Goal: Answer question/provide support: Share knowledge or assist other users

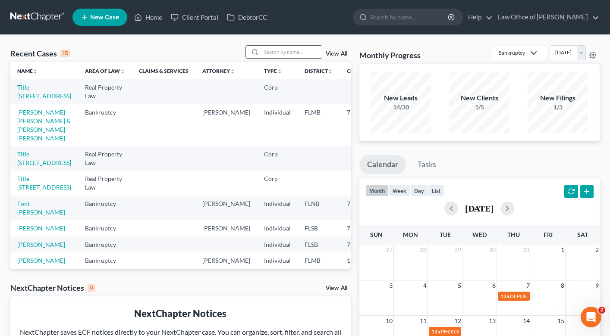
click at [281, 50] on input "search" at bounding box center [291, 52] width 60 height 13
type input "[PERSON_NAME]"
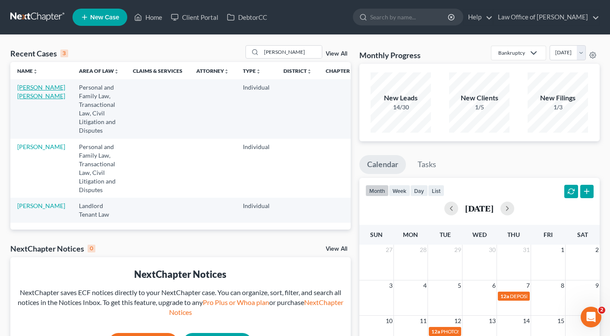
click at [22, 89] on link "[PERSON_NAME] [PERSON_NAME]" at bounding box center [41, 92] width 48 height 16
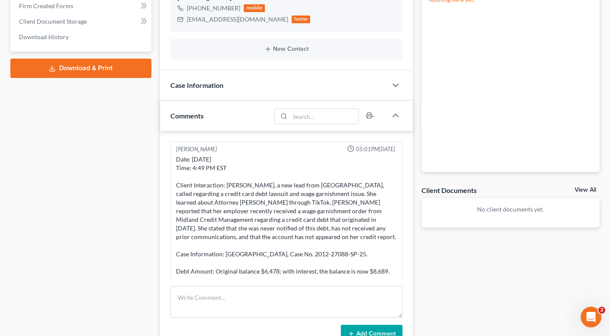
scroll to position [142, 0]
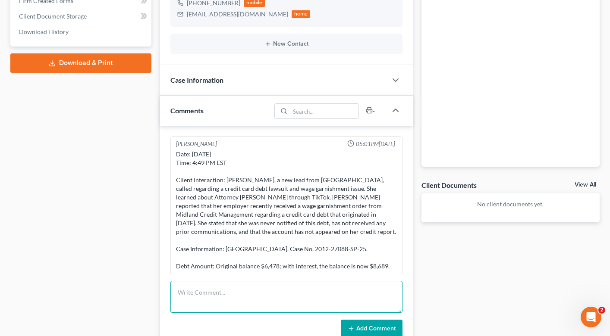
click at [187, 298] on textarea at bounding box center [286, 297] width 232 height 32
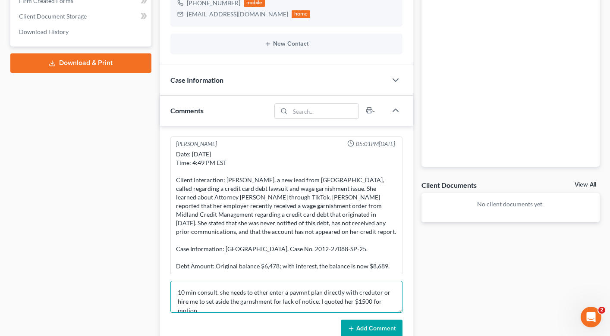
scroll to position [2, 0]
click at [257, 301] on textarea "10 min consult. she needs to ether enter a paymnt plan directly with credutor o…" at bounding box center [286, 297] width 232 height 32
click at [302, 292] on textarea "10 min consult. she needs to ether enter a paymnt plan directly with credutor o…" at bounding box center [286, 297] width 232 height 32
click at [373, 292] on textarea "10 min consult. she needs to ether enter a payment plan directly with credutor …" at bounding box center [286, 297] width 232 height 32
click at [282, 309] on textarea "10 min consult. she needs to ether enter a payment plan directly with creditor …" at bounding box center [286, 297] width 232 height 32
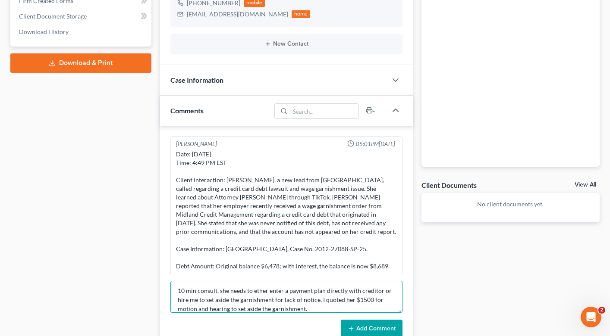
type textarea "10 min consult. she needs to ether enter a payment plan directly with creditor …"
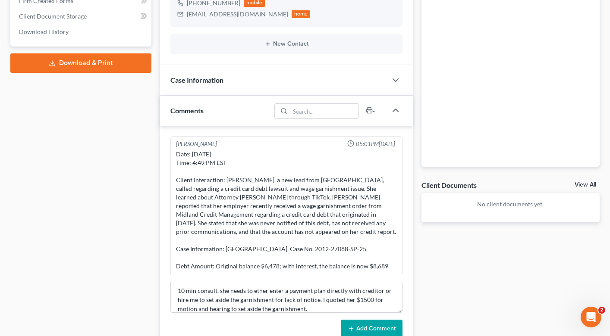
click at [368, 330] on button "Add Comment" at bounding box center [372, 329] width 62 height 18
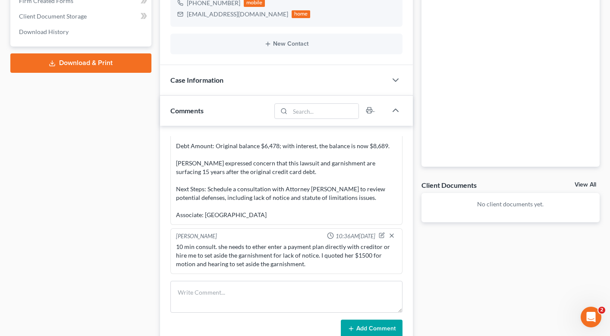
scroll to position [0, 0]
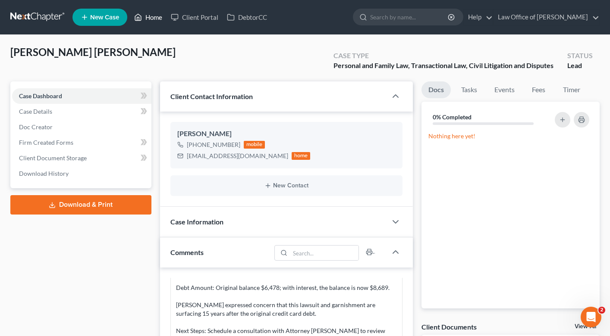
click at [154, 15] on link "Home" at bounding box center [148, 17] width 37 height 16
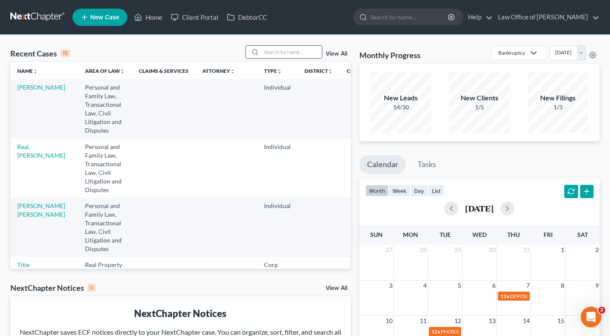
click at [277, 46] on input "search" at bounding box center [291, 52] width 60 height 13
type input "[PERSON_NAME]"
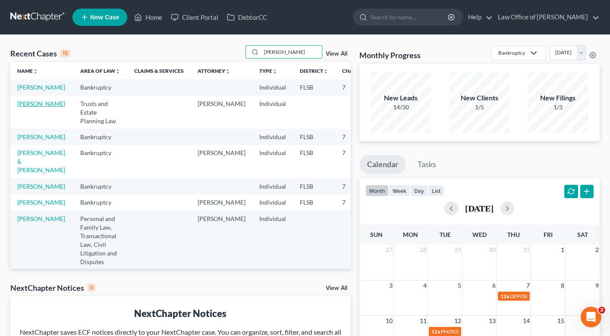
click at [37, 107] on link "[PERSON_NAME]" at bounding box center [41, 103] width 48 height 7
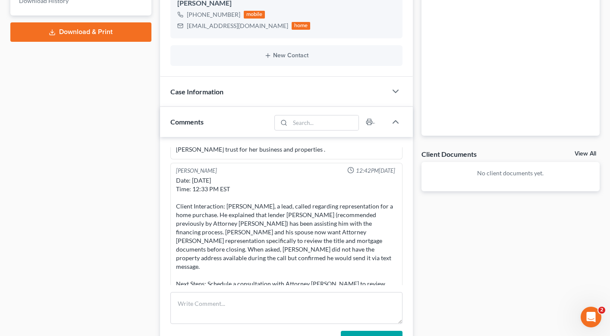
scroll to position [179, 0]
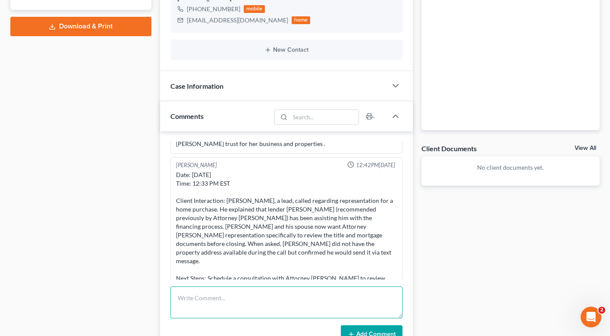
click at [210, 302] on textarea at bounding box center [286, 303] width 232 height 32
type textarea "referred by [PERSON_NAME]. he is needing attorney review of pre construction ho…"
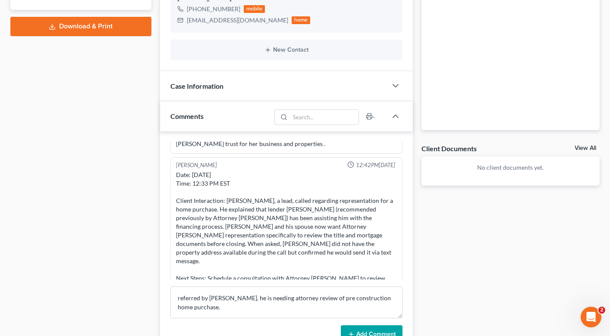
click at [361, 330] on button "Add Comment" at bounding box center [372, 335] width 62 height 18
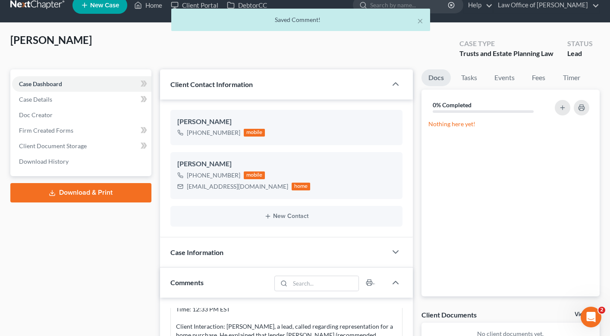
scroll to position [0, 0]
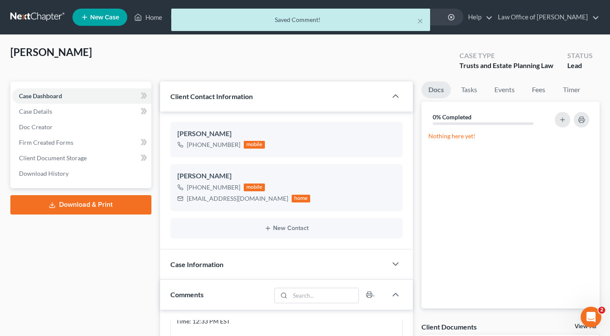
click at [146, 19] on div "× Saved Comment!" at bounding box center [301, 22] width 610 height 27
click at [151, 19] on div "× Saved Comment!" at bounding box center [301, 22] width 610 height 27
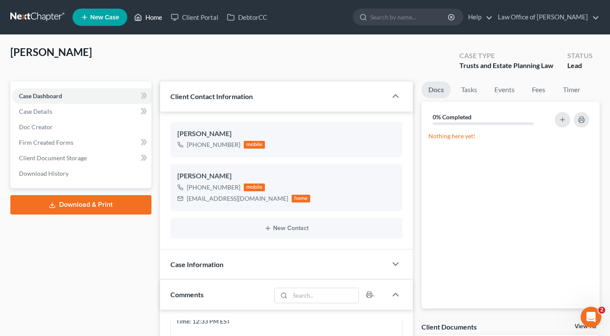
click at [151, 16] on link "Home" at bounding box center [148, 17] width 37 height 16
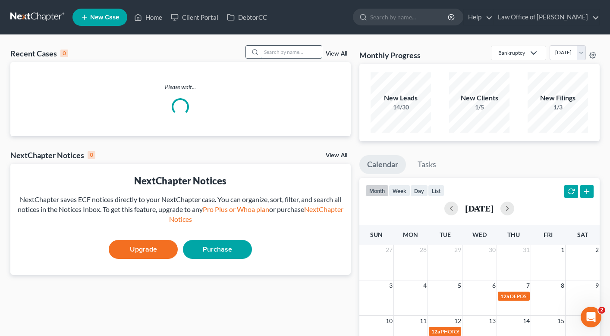
click at [283, 51] on input "search" at bounding box center [291, 52] width 60 height 13
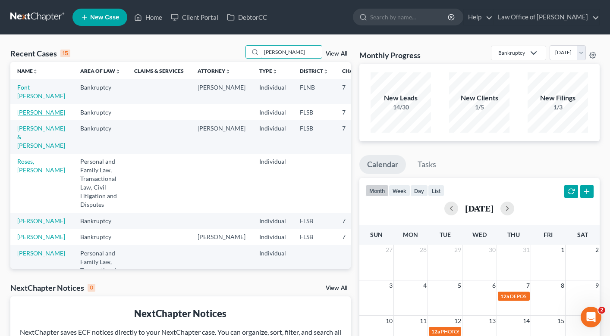
type input "[PERSON_NAME]"
click at [35, 116] on link "[PERSON_NAME]" at bounding box center [41, 112] width 48 height 7
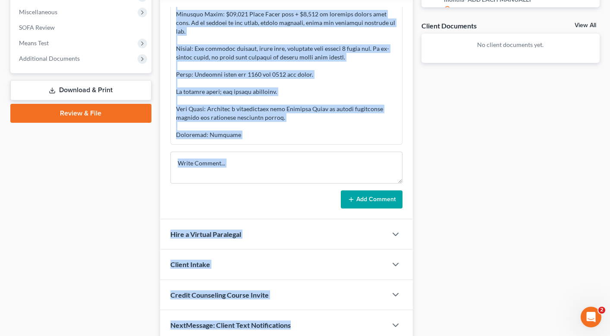
scroll to position [340, 0]
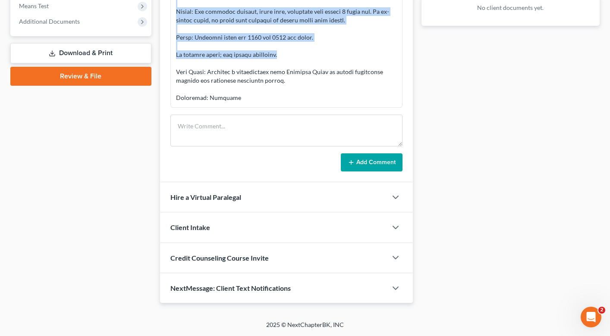
drag, startPoint x: 176, startPoint y: 97, endPoint x: 292, endPoint y: 57, distance: 122.1
copy div "Loremi Dolorsitame: Cons Adipi, e sed doei temp Inci Utlab, etdolo magnaaliq e …"
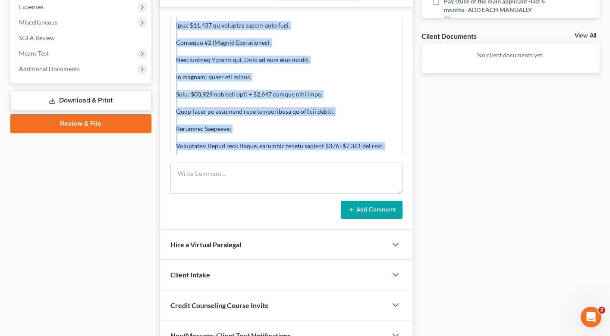
scroll to position [160, 0]
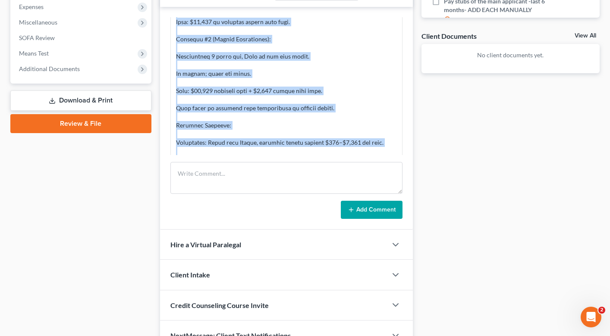
click at [368, 92] on div at bounding box center [286, 104] width 221 height 466
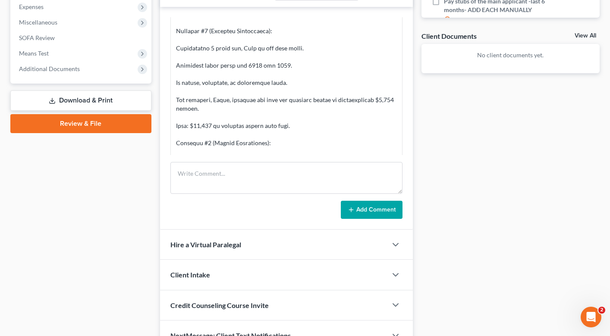
scroll to position [90, 0]
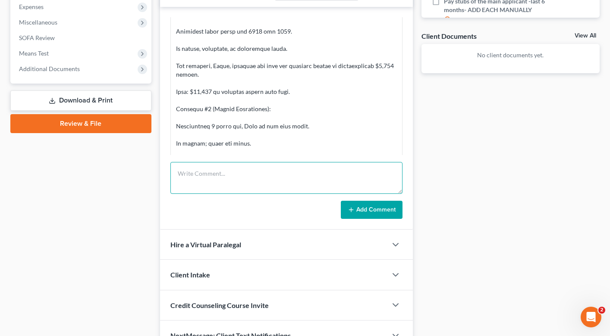
click at [214, 177] on textarea at bounding box center [286, 178] width 232 height 32
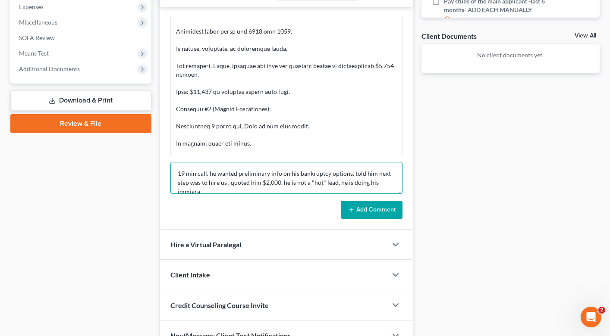
scroll to position [2, 0]
type textarea "19 min call. he wanted preliminary info on his bankruptcy options. told him nex…"
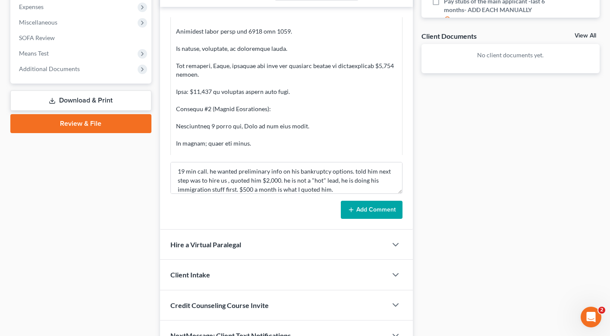
click at [397, 211] on button "Add Comment" at bounding box center [372, 210] width 62 height 18
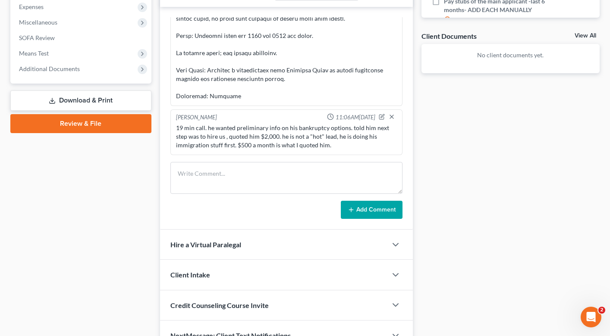
scroll to position [0, 0]
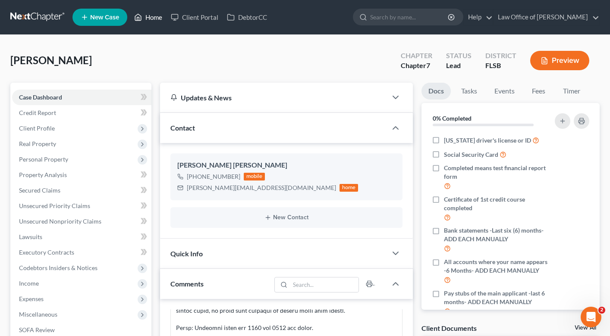
click at [153, 20] on link "Home" at bounding box center [148, 17] width 37 height 16
